Goal: Information Seeking & Learning: Learn about a topic

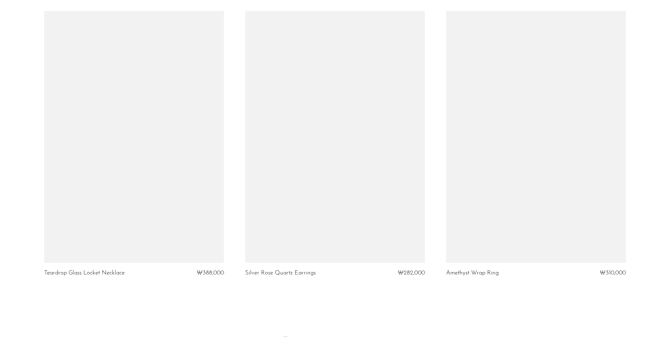
scroll to position [3179, 0]
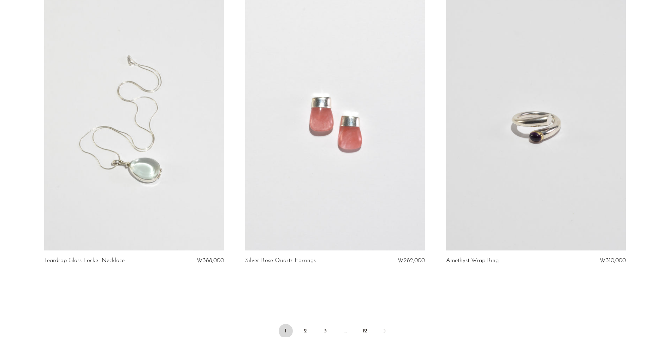
click at [158, 165] on link at bounding box center [134, 125] width 180 height 252
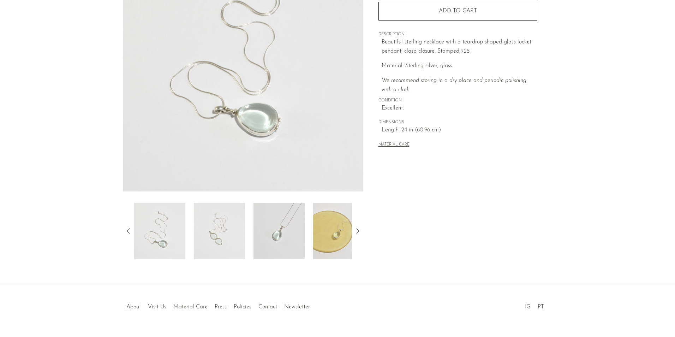
scroll to position [106, 0]
click at [279, 239] on img at bounding box center [279, 231] width 51 height 57
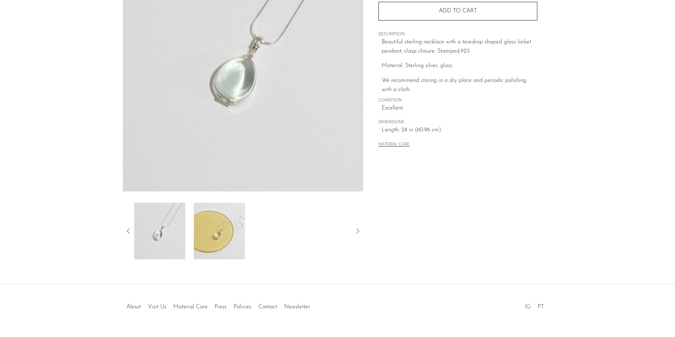
click at [368, 218] on div "Collections New Arrivals Teardrop Glass Locket Necklace ₩388,000 Quantity 1 Add…" at bounding box center [457, 93] width 189 height 333
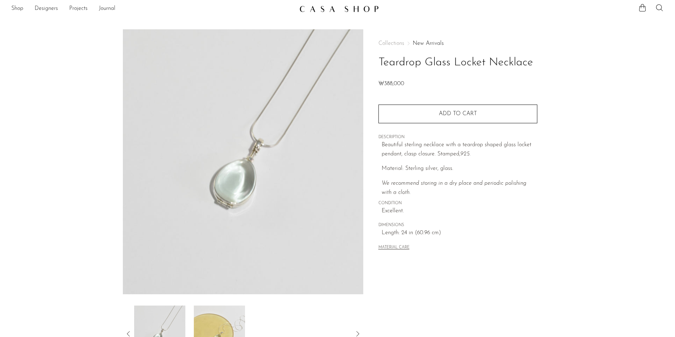
scroll to position [0, 0]
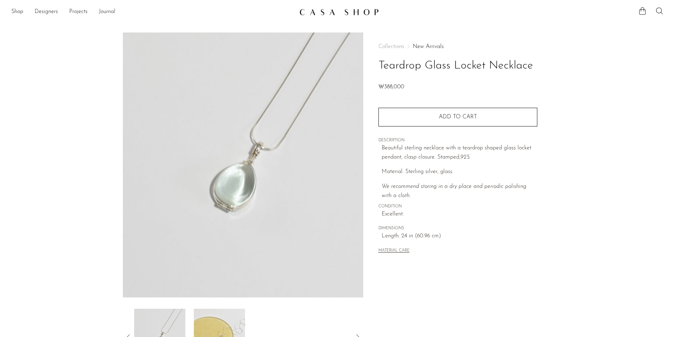
click at [303, 14] on img at bounding box center [339, 11] width 79 height 7
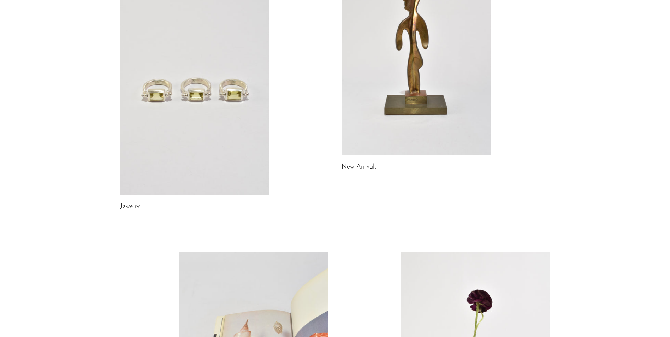
scroll to position [103, 0]
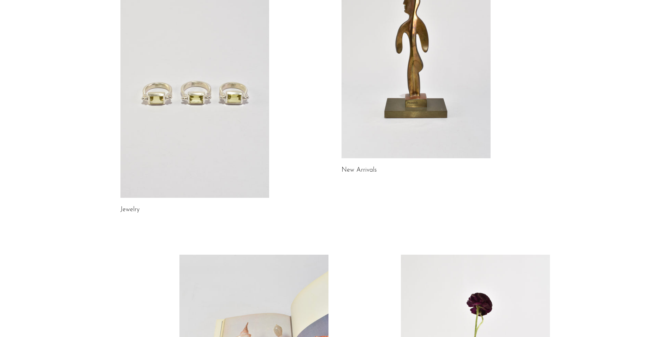
click at [225, 121] on link at bounding box center [194, 93] width 149 height 209
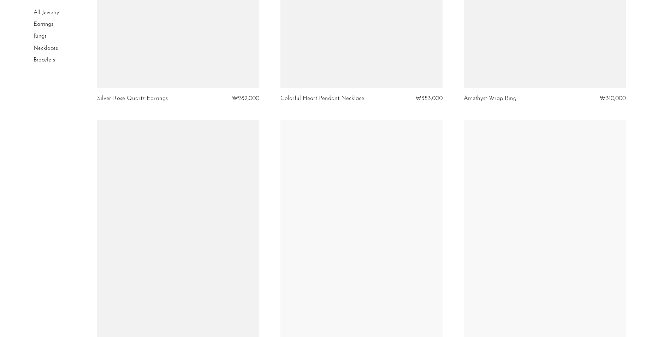
scroll to position [2367, 0]
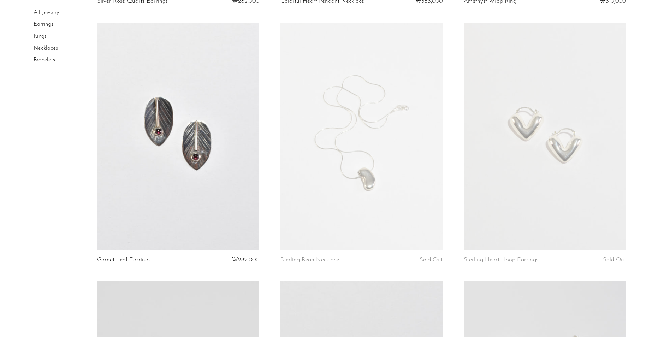
click at [368, 178] on link at bounding box center [361, 136] width 162 height 227
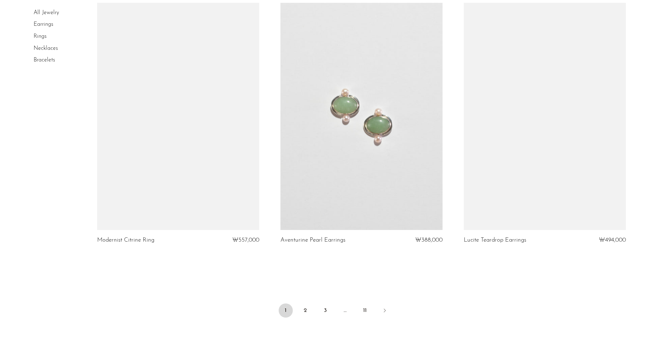
scroll to position [2992, 0]
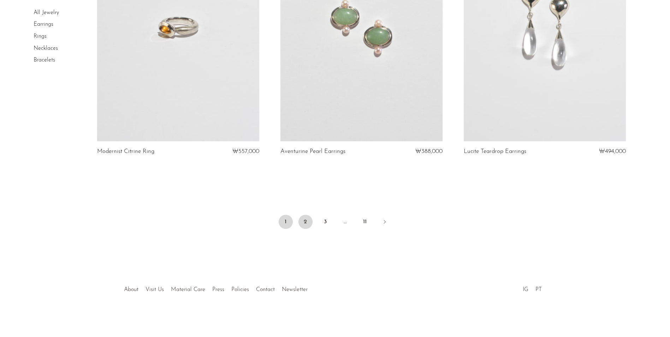
click at [308, 224] on link "2" at bounding box center [305, 222] width 14 height 14
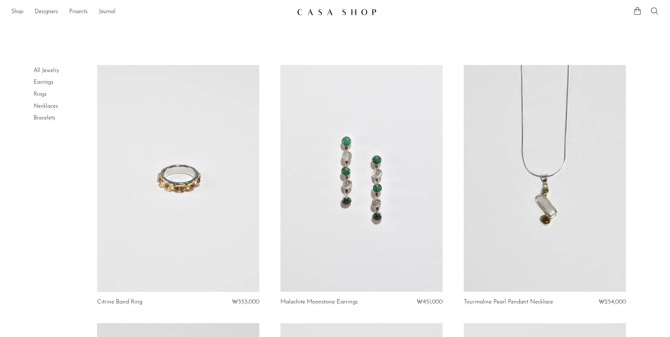
click at [47, 107] on link "Necklaces" at bounding box center [46, 107] width 24 height 6
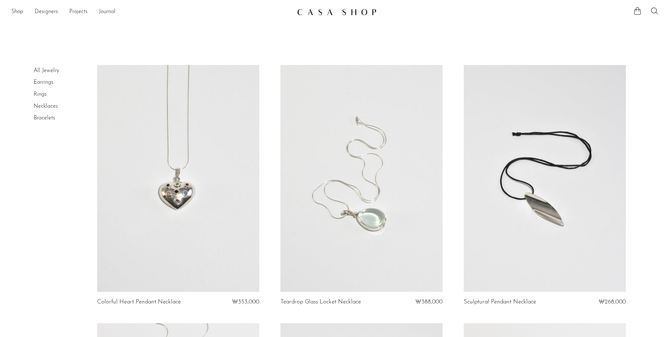
click at [337, 218] on link at bounding box center [361, 178] width 162 height 227
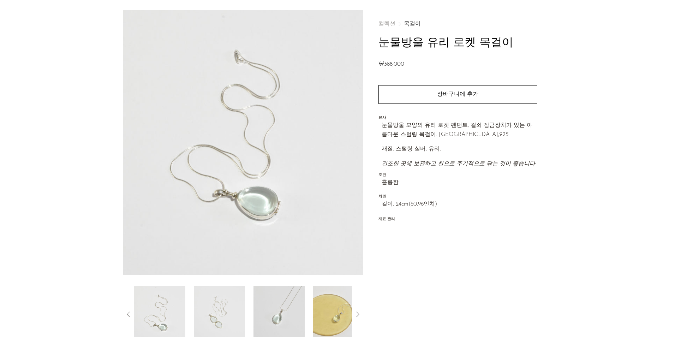
scroll to position [35, 0]
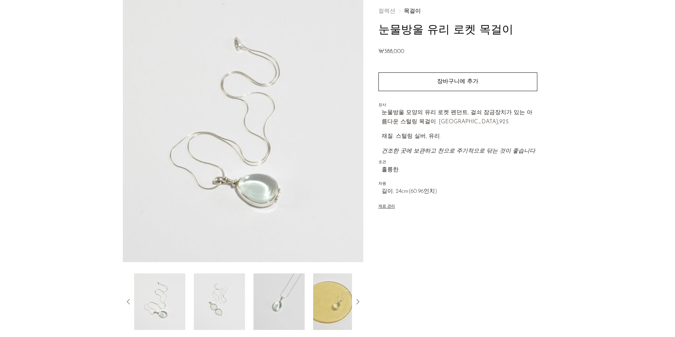
click at [279, 290] on img at bounding box center [279, 301] width 51 height 57
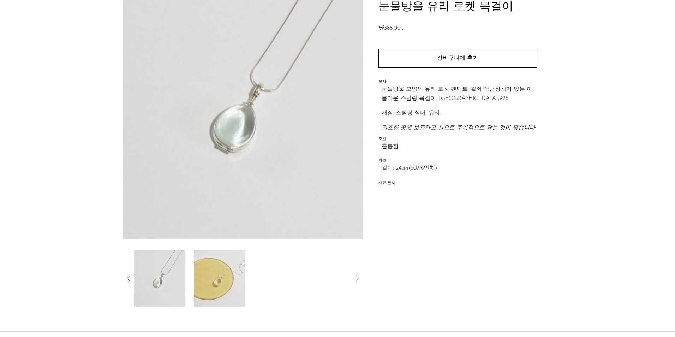
scroll to position [71, 0]
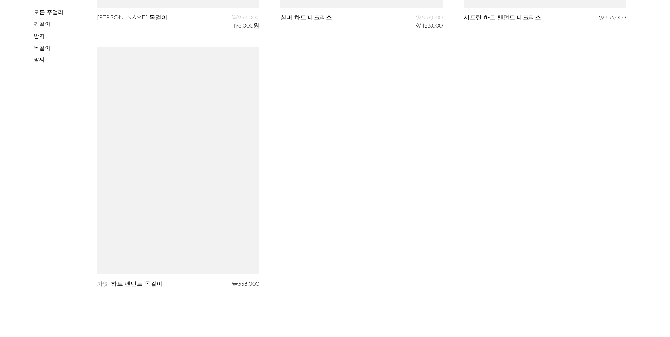
scroll to position [2968, 0]
